Goal: Go to known website

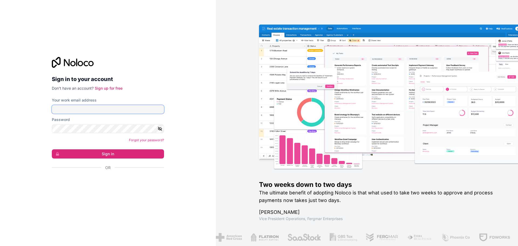
type input "**********"
click at [99, 151] on button "Sign in" at bounding box center [108, 153] width 112 height 9
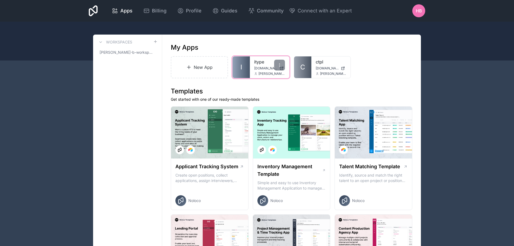
click at [261, 67] on span "[DOMAIN_NAME]" at bounding box center [265, 68] width 23 height 4
